Goal: Task Accomplishment & Management: Use online tool/utility

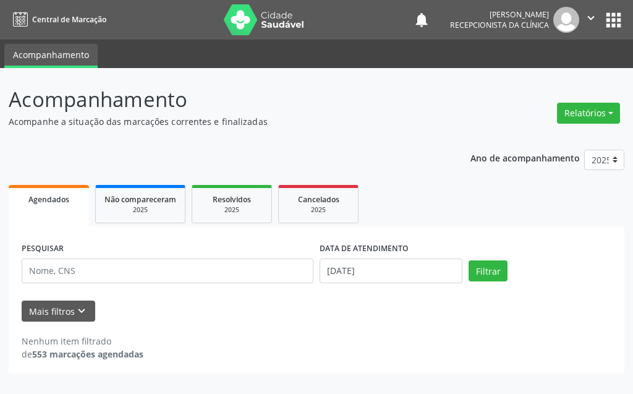
click at [54, 203] on span "Agendados" at bounding box center [48, 199] width 41 height 11
click at [379, 269] on input "[DATE]" at bounding box center [391, 271] width 143 height 25
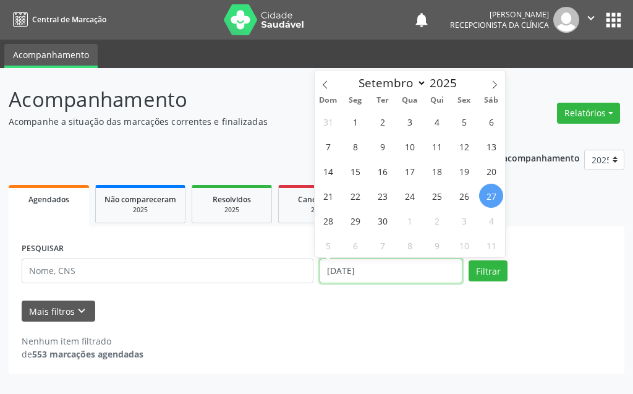
click at [379, 269] on input "[DATE]" at bounding box center [391, 271] width 143 height 25
click at [358, 190] on span "22" at bounding box center [355, 196] width 24 height 24
type input "[DATE]"
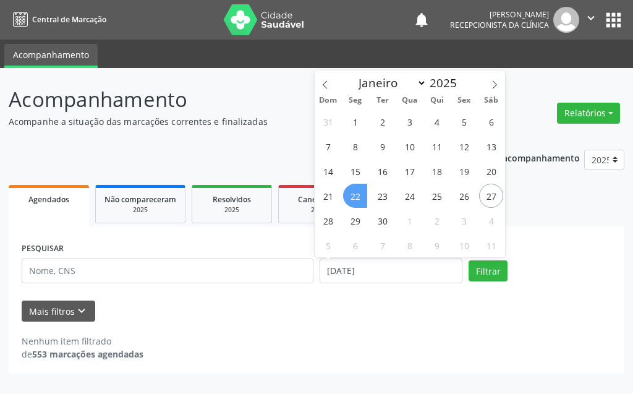
click at [358, 190] on span "22" at bounding box center [355, 196] width 24 height 24
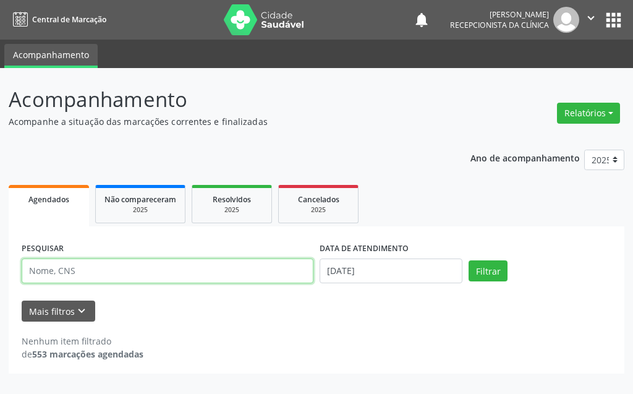
click at [208, 271] on input "text" at bounding box center [168, 271] width 292 height 25
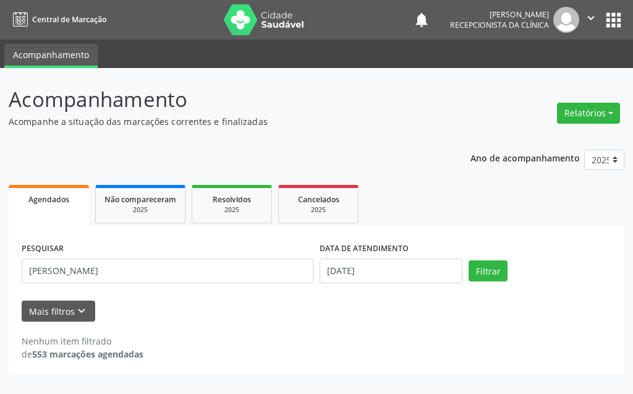
click at [496, 285] on div "PESQUISAR [PERSON_NAME] DATA DE ATENDIMENTO [DATE] Filtrar" at bounding box center [317, 265] width 596 height 53
click at [103, 246] on div "PESQUISAR [PERSON_NAME]" at bounding box center [168, 265] width 298 height 53
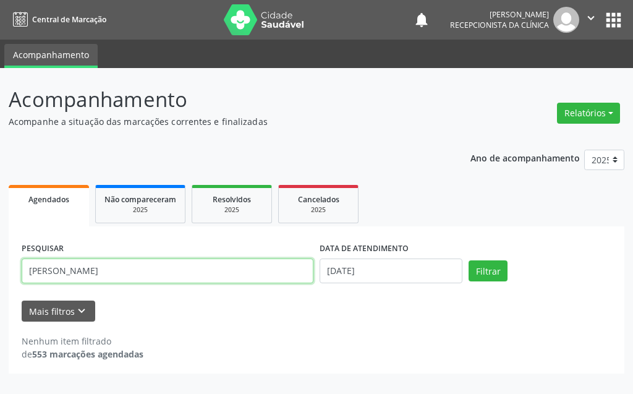
drag, startPoint x: 107, startPoint y: 264, endPoint x: 107, endPoint y: 271, distance: 6.8
click at [107, 269] on input "[PERSON_NAME]" at bounding box center [168, 271] width 292 height 25
type input "[PERSON_NAME]"
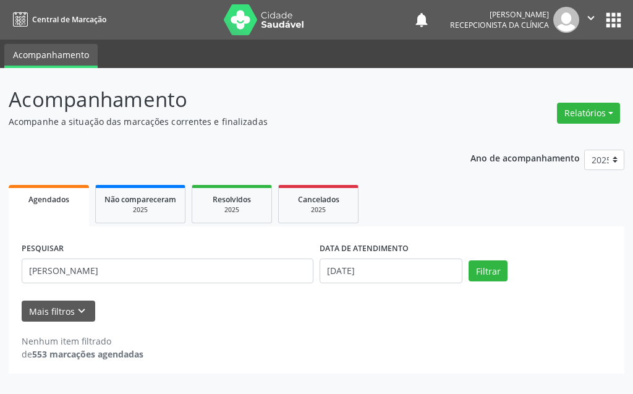
click at [244, 324] on div "Nenhum item filtrado de 553 marcações agendadas" at bounding box center [317, 341] width 590 height 39
click at [483, 270] on button "Filtrar" at bounding box center [488, 270] width 39 height 21
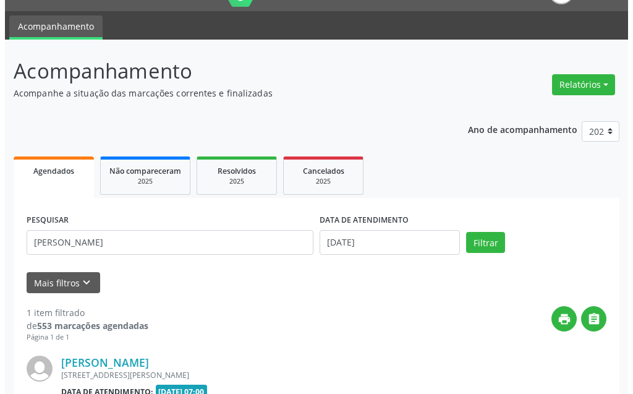
scroll to position [166, 0]
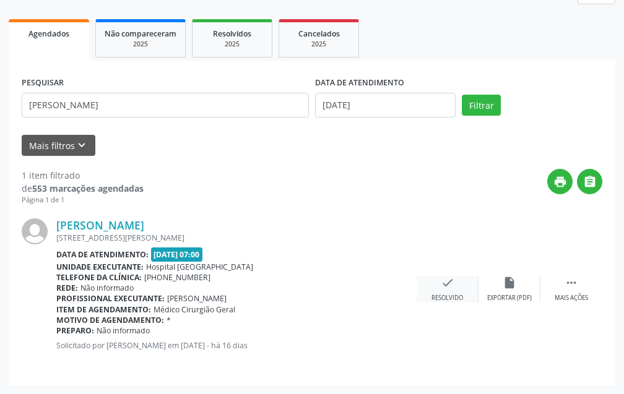
click at [449, 282] on icon "check" at bounding box center [447, 283] width 14 height 14
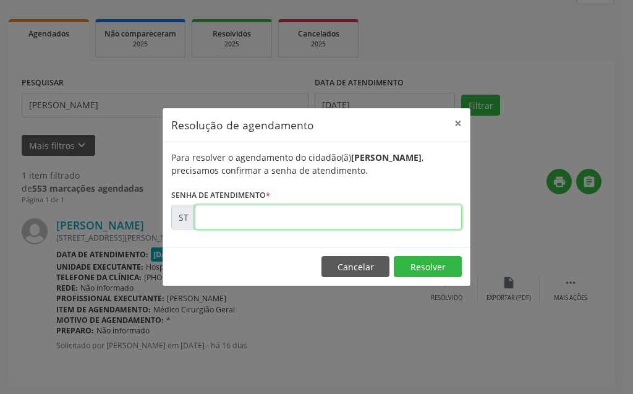
click at [357, 217] on input "text" at bounding box center [328, 217] width 267 height 25
type input "00021922"
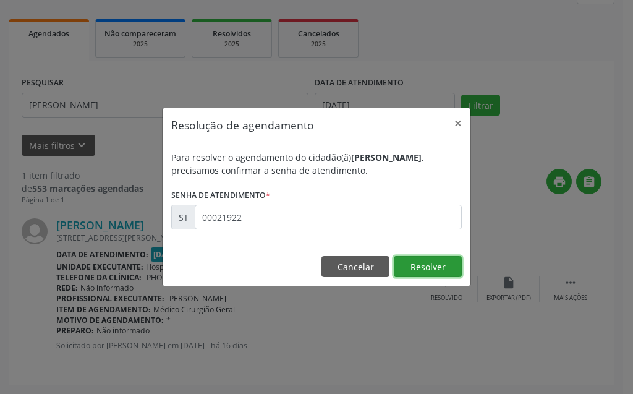
click at [405, 273] on button "Resolver" at bounding box center [428, 266] width 68 height 21
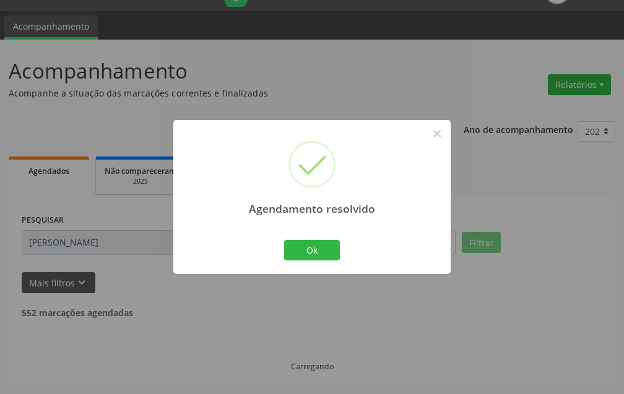
scroll to position [0, 0]
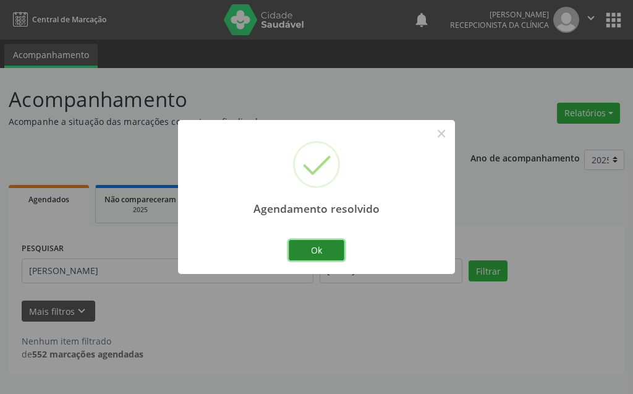
click at [308, 247] on button "Ok" at bounding box center [317, 250] width 56 height 21
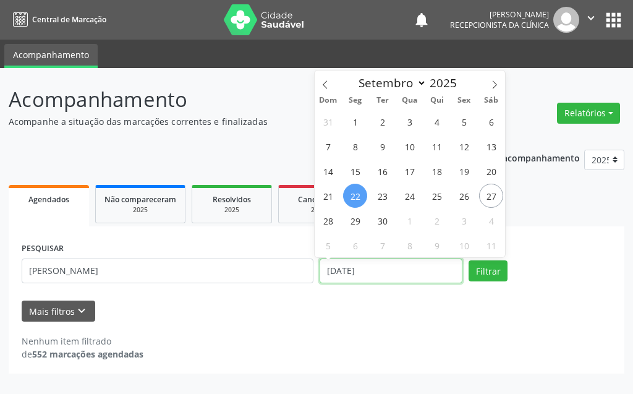
click at [427, 278] on input "[DATE]" at bounding box center [391, 271] width 143 height 25
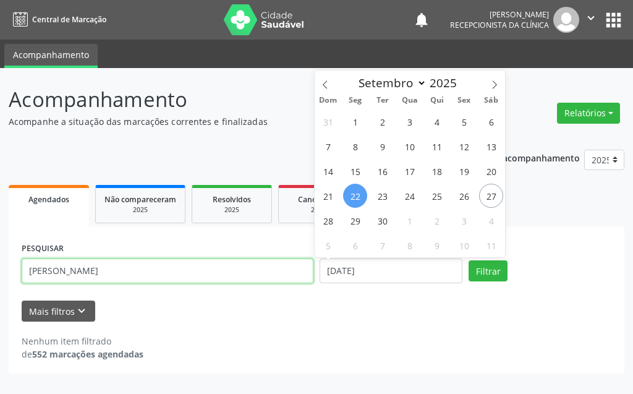
click at [165, 276] on input "[PERSON_NAME]" at bounding box center [168, 271] width 292 height 25
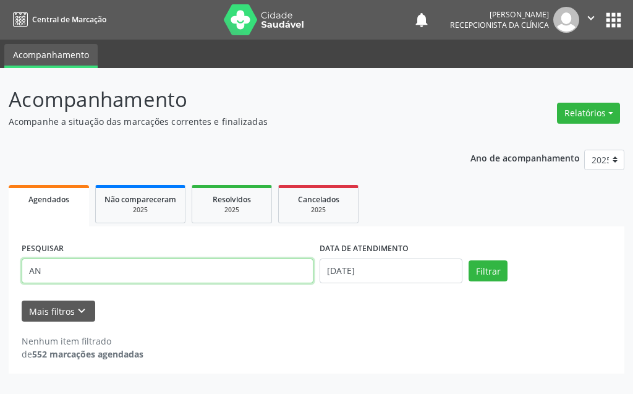
type input "A"
type input "[PERSON_NAME] DO NA"
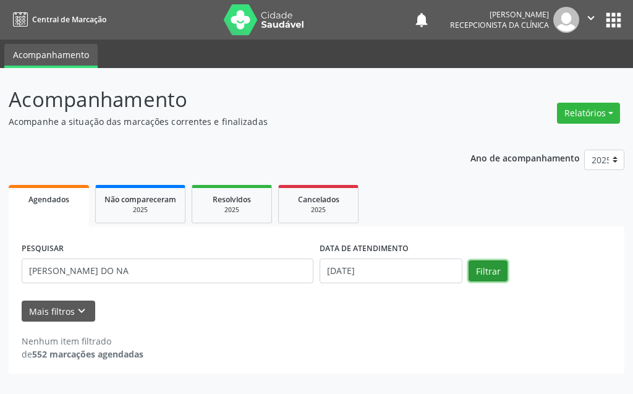
click at [498, 271] on button "Filtrar" at bounding box center [488, 270] width 39 height 21
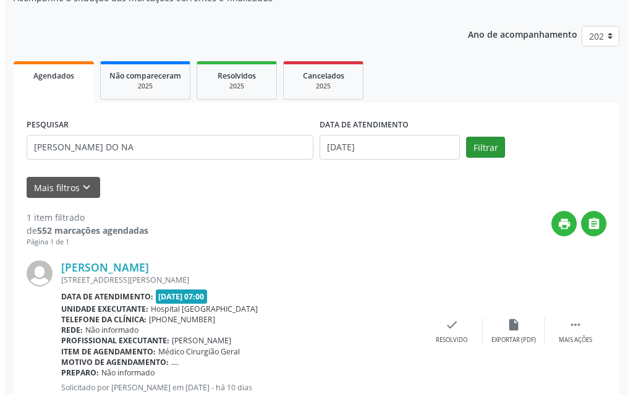
scroll to position [166, 0]
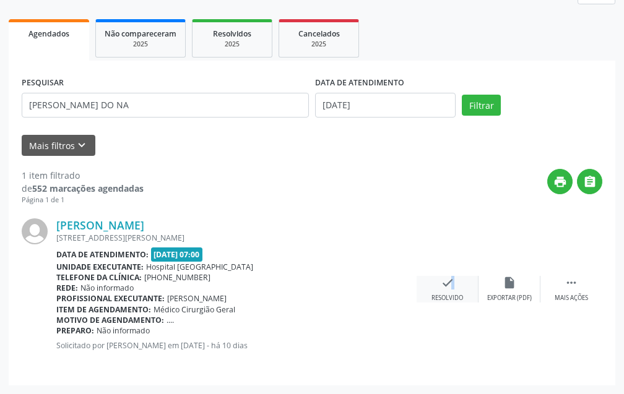
click at [445, 288] on icon "check" at bounding box center [447, 283] width 14 height 14
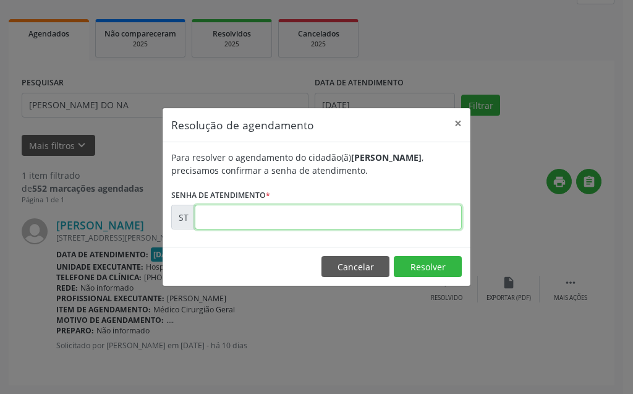
click at [411, 223] on input "text" at bounding box center [328, 217] width 267 height 25
type input "00022710"
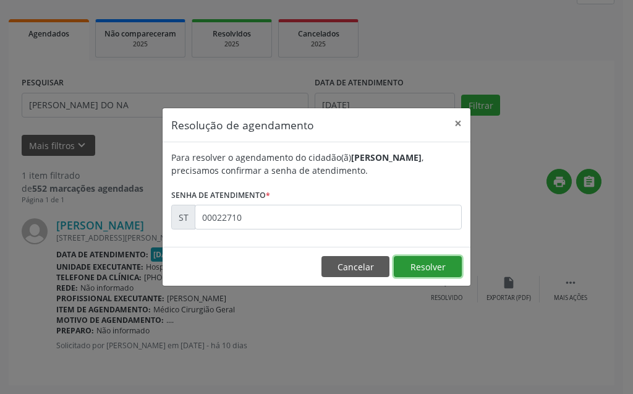
click at [413, 272] on button "Resolver" at bounding box center [428, 266] width 68 height 21
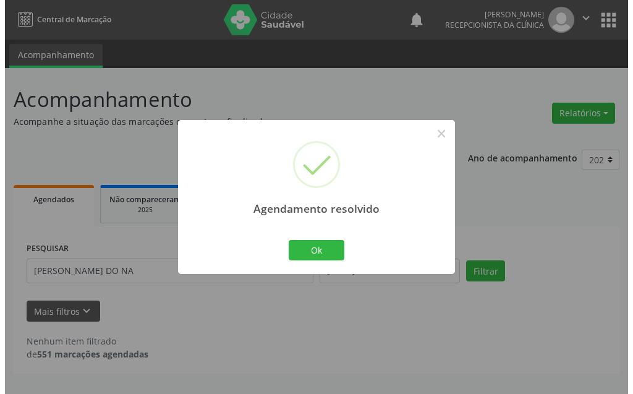
scroll to position [0, 0]
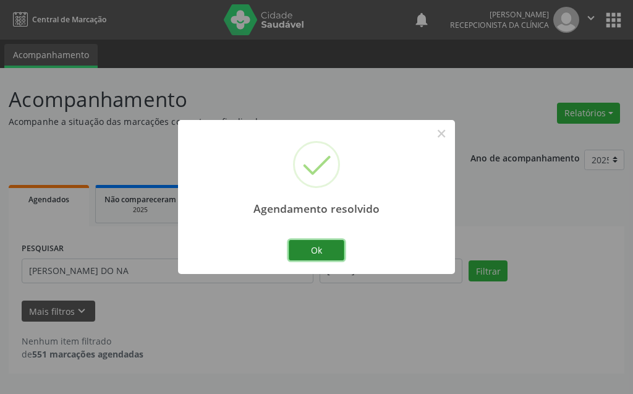
click at [317, 245] on button "Ok" at bounding box center [317, 250] width 56 height 21
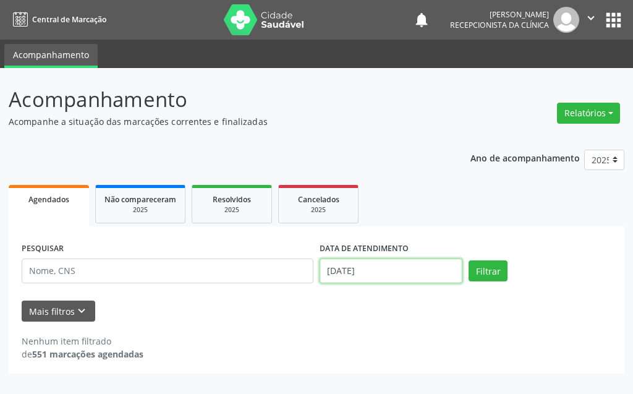
click at [393, 278] on input "[DATE]" at bounding box center [391, 271] width 143 height 25
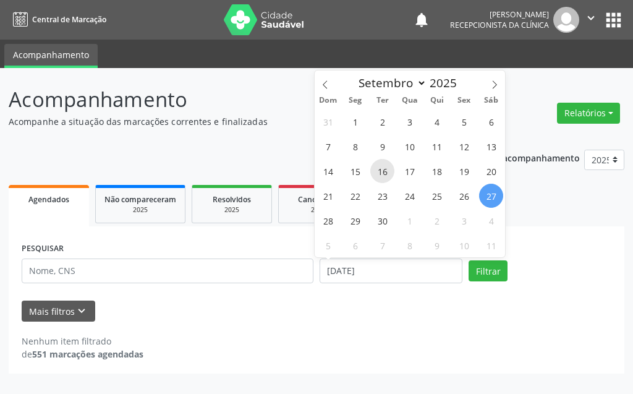
click at [385, 169] on span "16" at bounding box center [383, 171] width 24 height 24
type input "16/09/2025"
click at [385, 169] on span "16" at bounding box center [383, 171] width 24 height 24
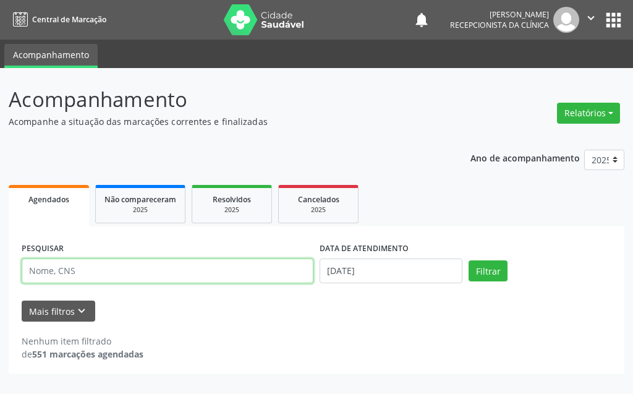
click at [181, 276] on input "text" at bounding box center [168, 271] width 292 height 25
type input "norbe"
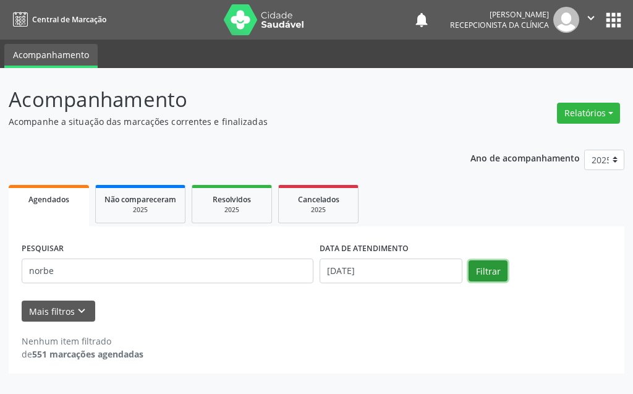
click at [471, 275] on button "Filtrar" at bounding box center [488, 270] width 39 height 21
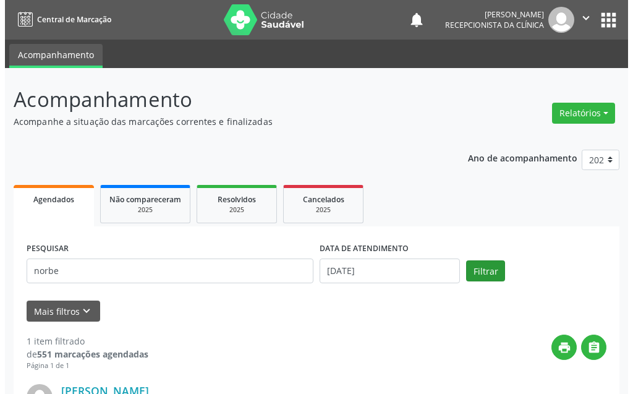
scroll to position [166, 0]
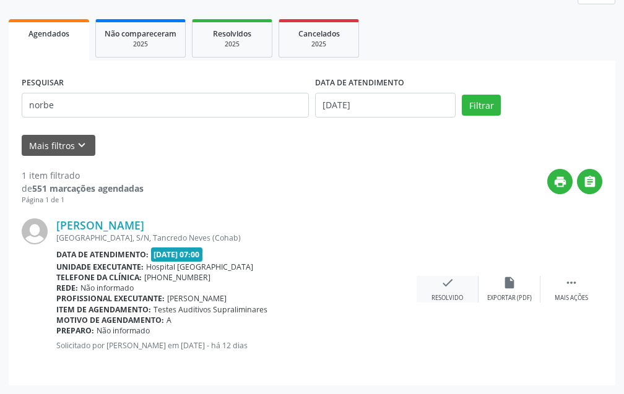
click at [447, 288] on icon "check" at bounding box center [447, 283] width 14 height 14
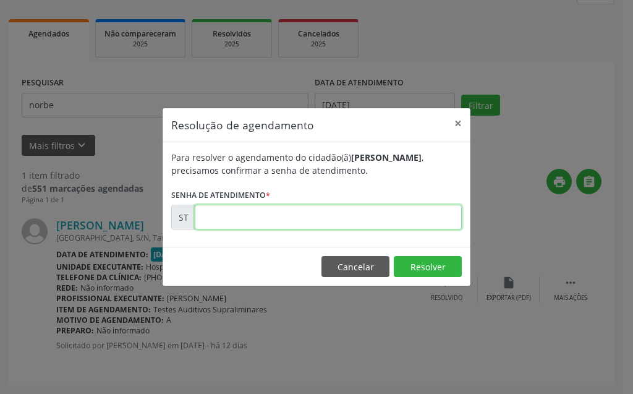
click at [410, 220] on input "text" at bounding box center [328, 217] width 267 height 25
type input "00022285"
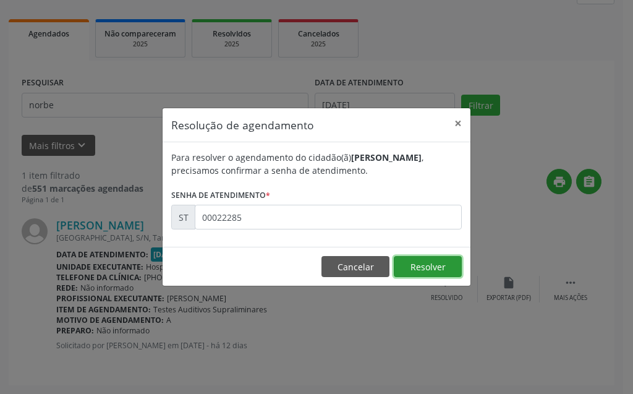
click at [427, 267] on button "Resolver" at bounding box center [428, 266] width 68 height 21
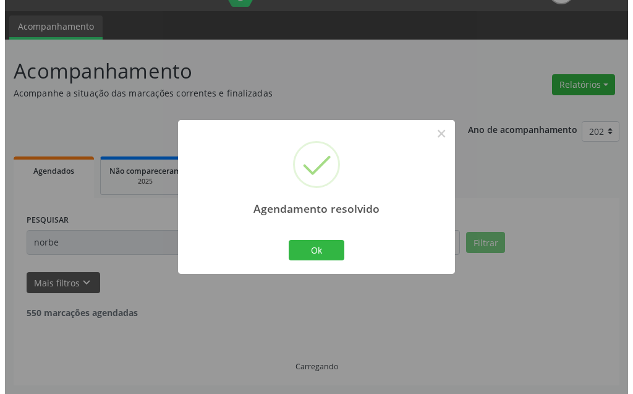
scroll to position [0, 0]
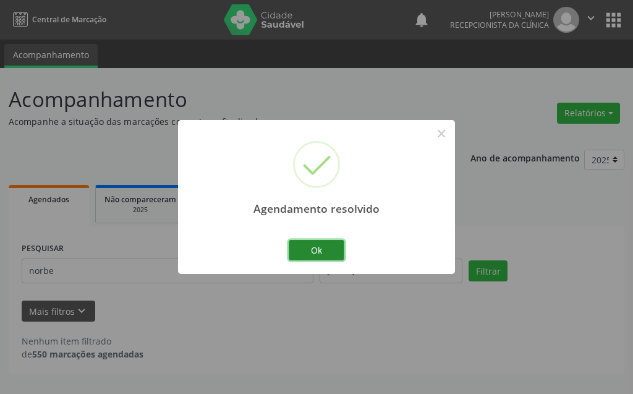
click at [332, 250] on button "Ok" at bounding box center [317, 250] width 56 height 21
